Goal: Information Seeking & Learning: Compare options

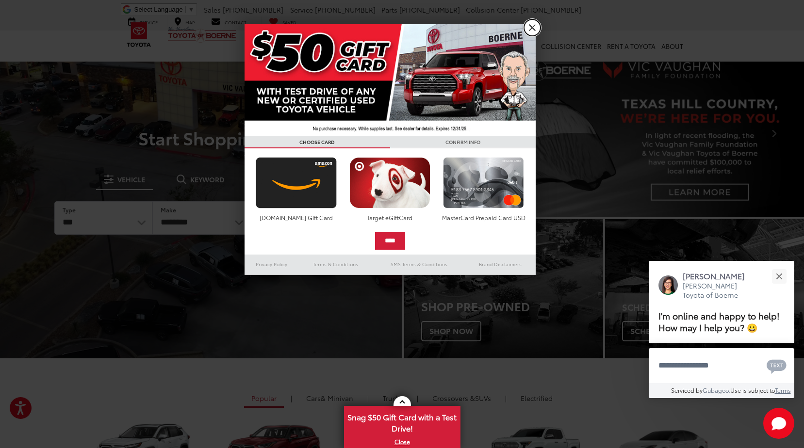
click at [531, 29] on link "X" at bounding box center [532, 27] width 16 height 16
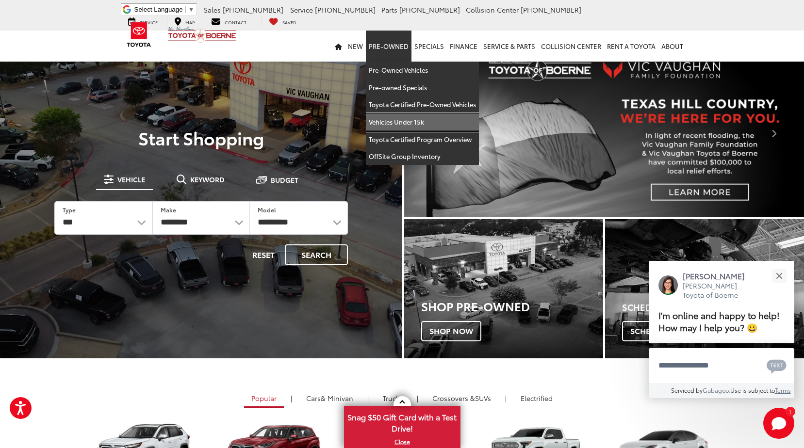
click at [398, 121] on link "Vehicles Under 15k" at bounding box center [422, 122] width 113 height 17
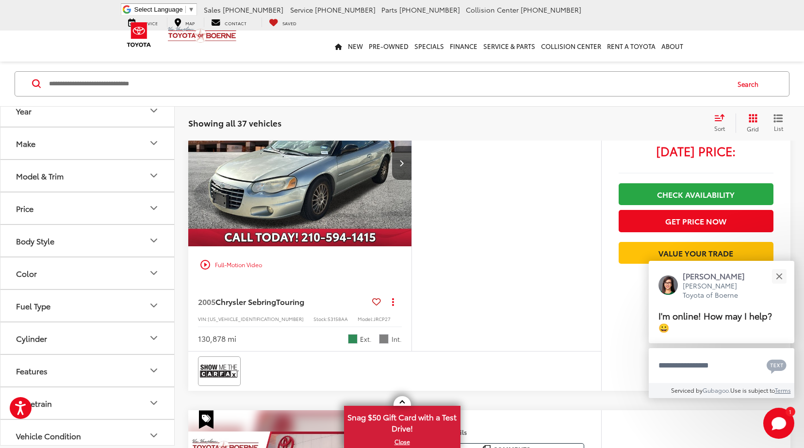
scroll to position [534, 0]
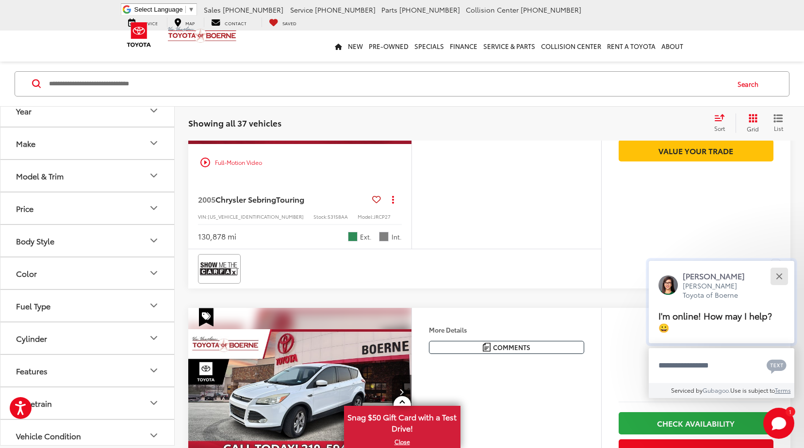
click at [780, 279] on div "Close" at bounding box center [779, 276] width 6 height 6
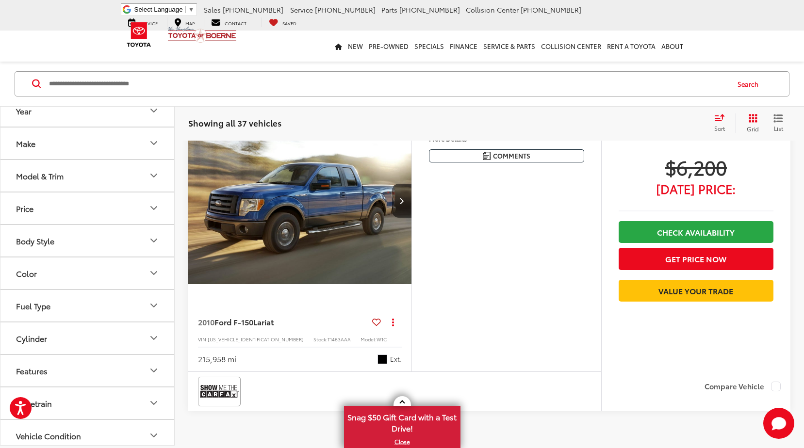
scroll to position [3299, 0]
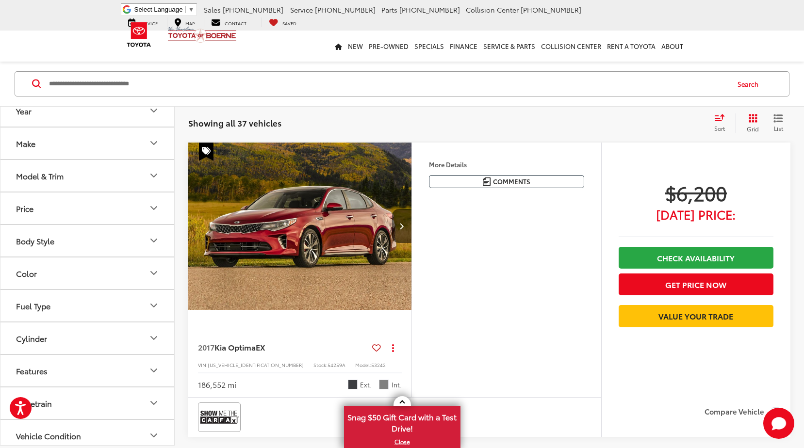
click at [754, 115] on icon "Grid View" at bounding box center [753, 118] width 9 height 9
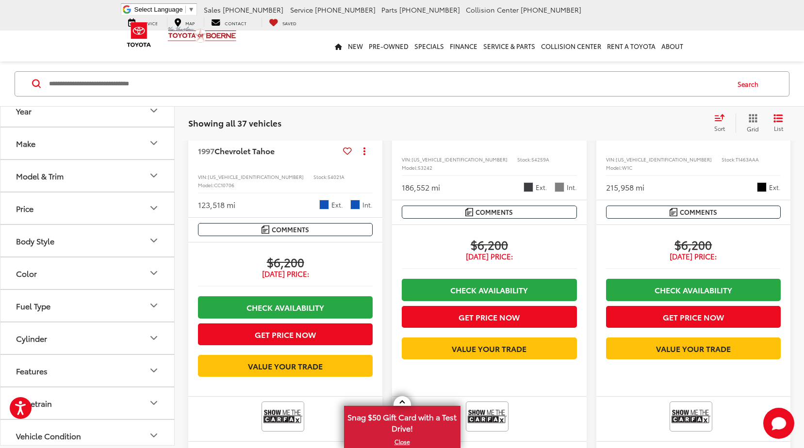
scroll to position [2114, 0]
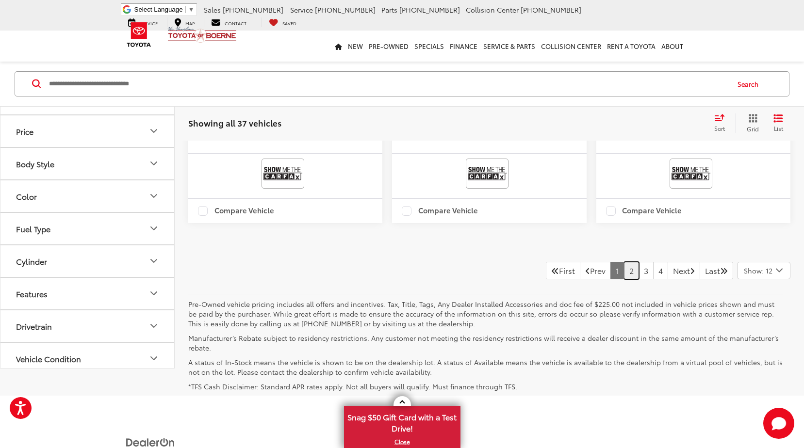
click at [624, 262] on link "2" at bounding box center [631, 270] width 15 height 17
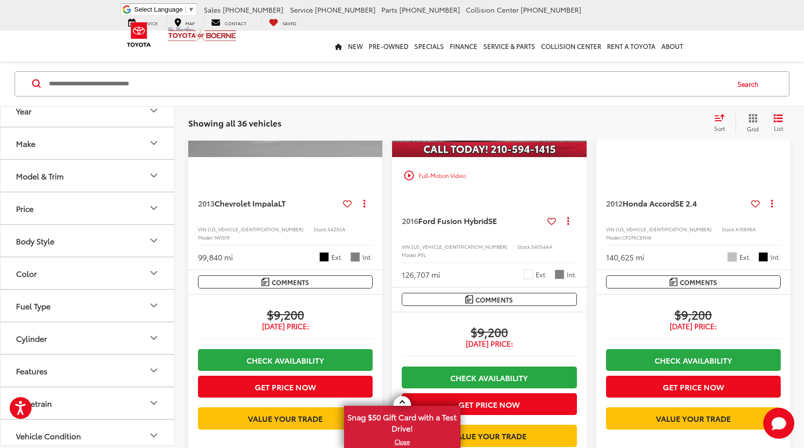
scroll to position [1201, 0]
